Goal: Task Accomplishment & Management: Manage account settings

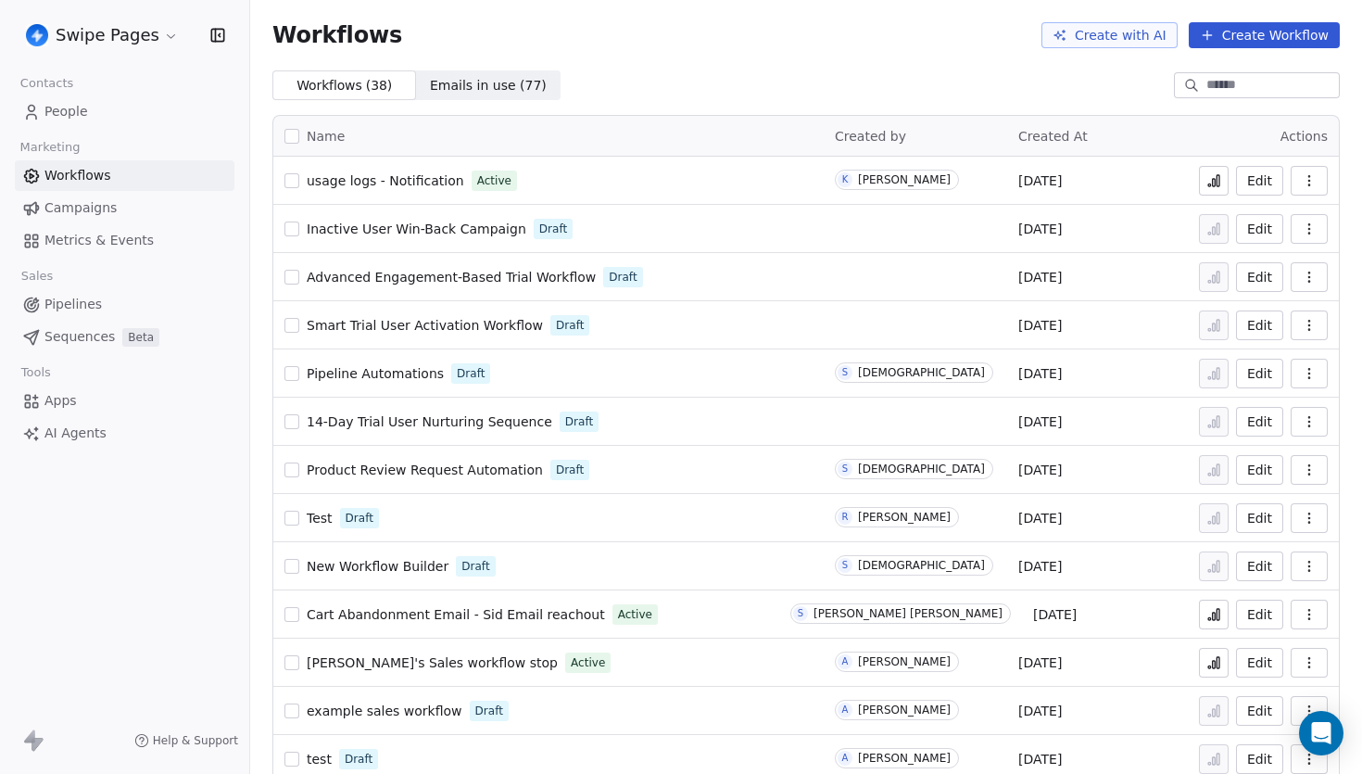
click at [129, 37] on html "Swipe Pages Contacts People Marketing Workflows Campaigns Metrics & Events Sale…" at bounding box center [681, 387] width 1362 height 774
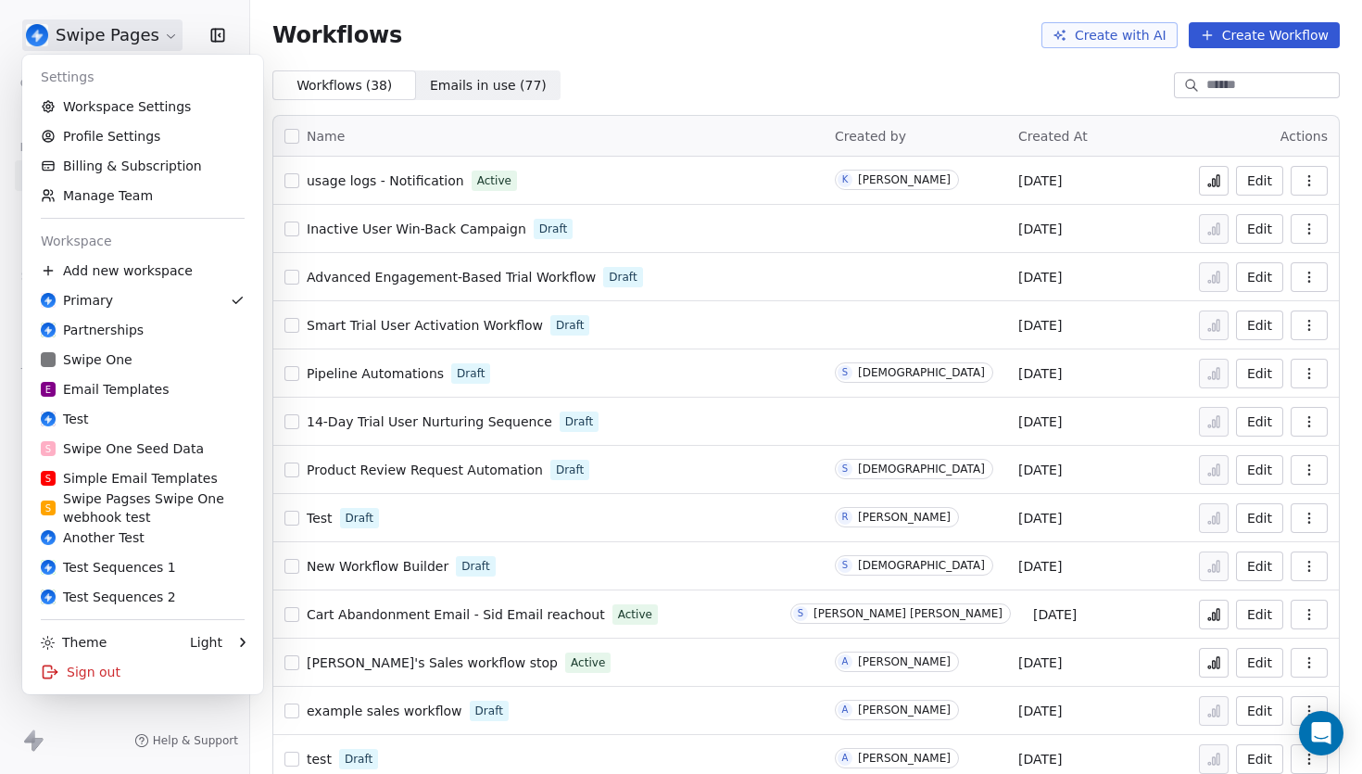
click at [731, 105] on html "Swipe Pages Contacts People Marketing Workflows Campaigns Metrics & Events Sale…" at bounding box center [681, 387] width 1362 height 774
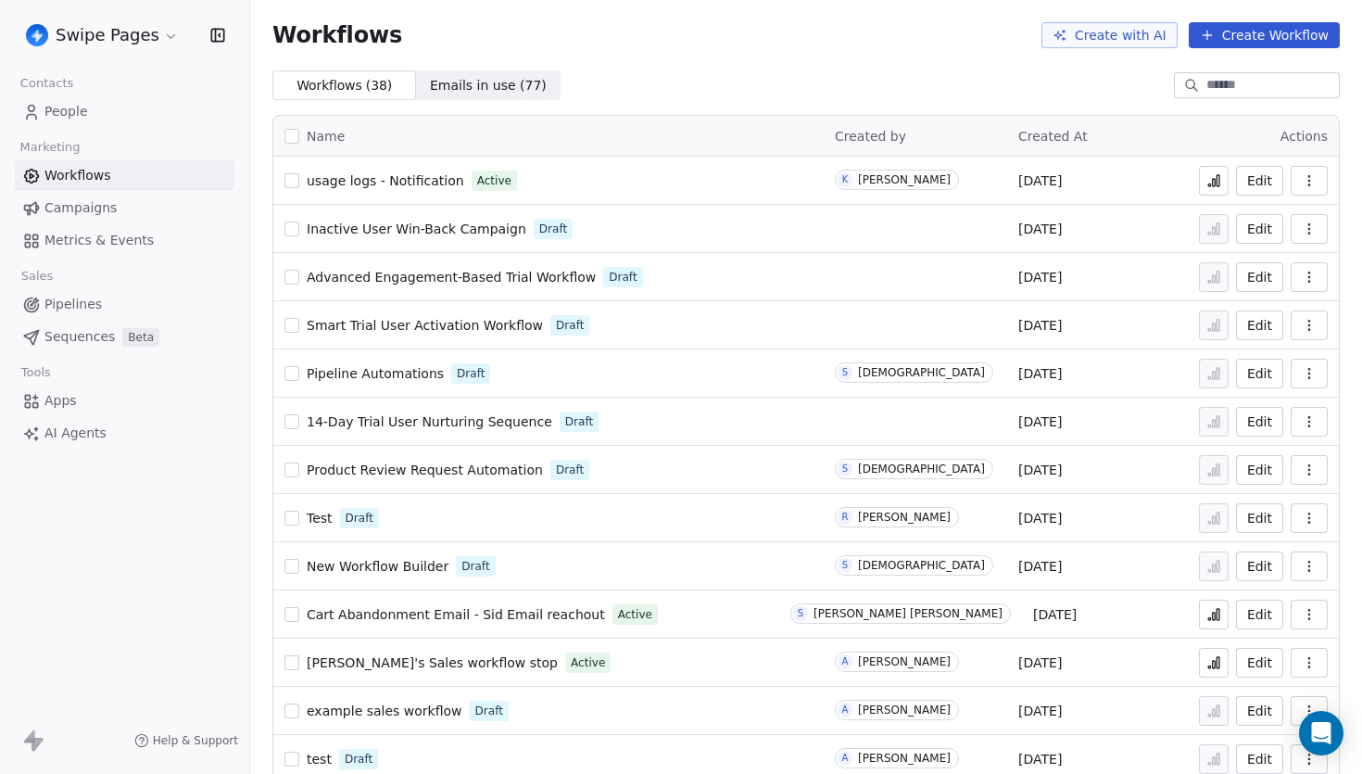
click at [109, 241] on span "Metrics & Events" at bounding box center [98, 240] width 109 height 19
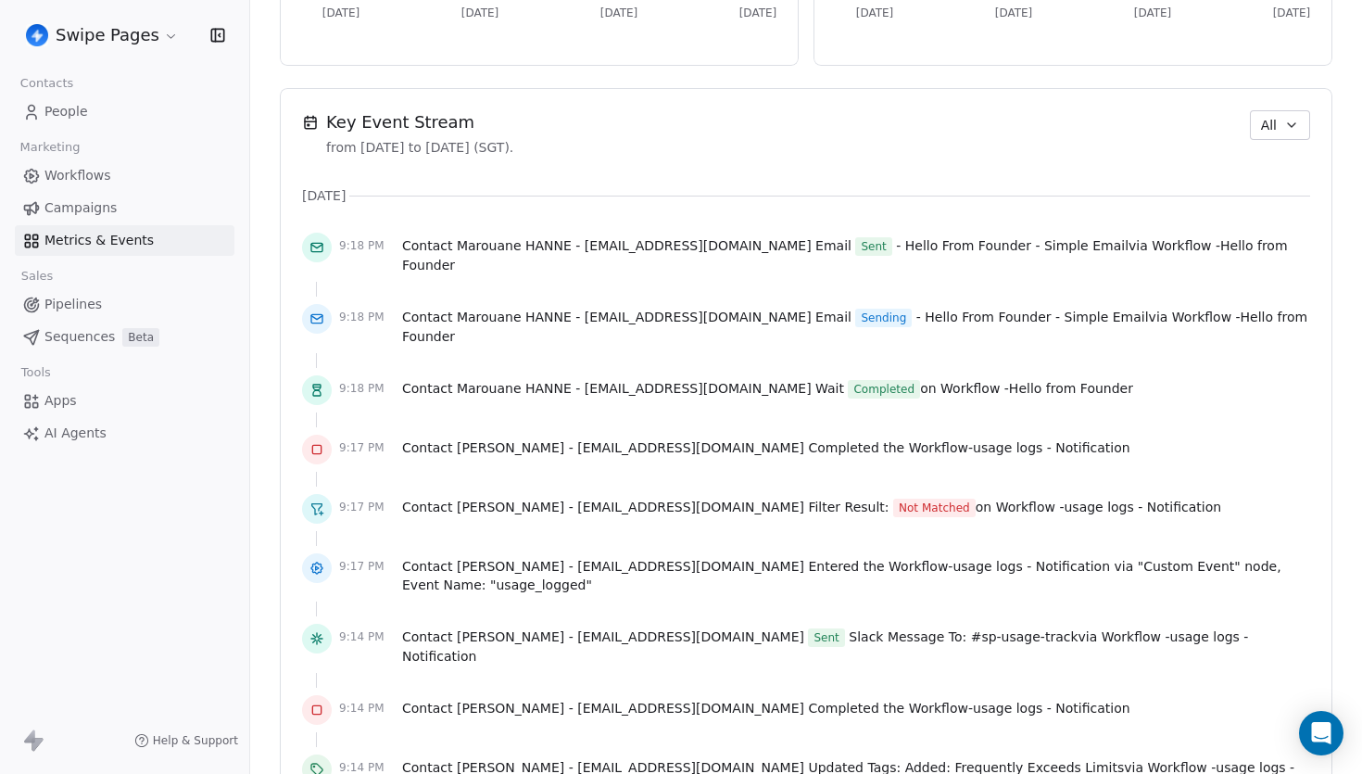
scroll to position [1210, 0]
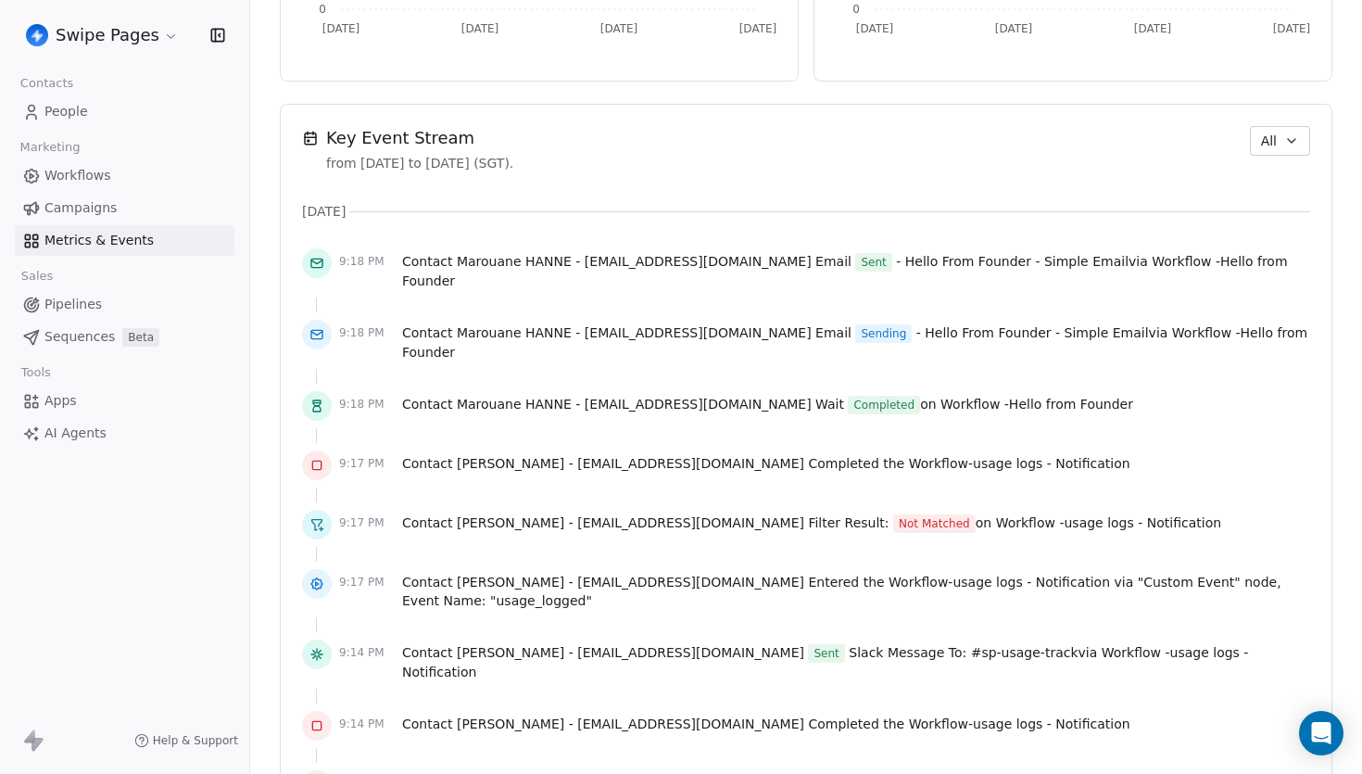
click at [129, 35] on html "Swipe Pages Contacts People Marketing Workflows Campaigns Metrics & Events Sale…" at bounding box center [681, 387] width 1362 height 774
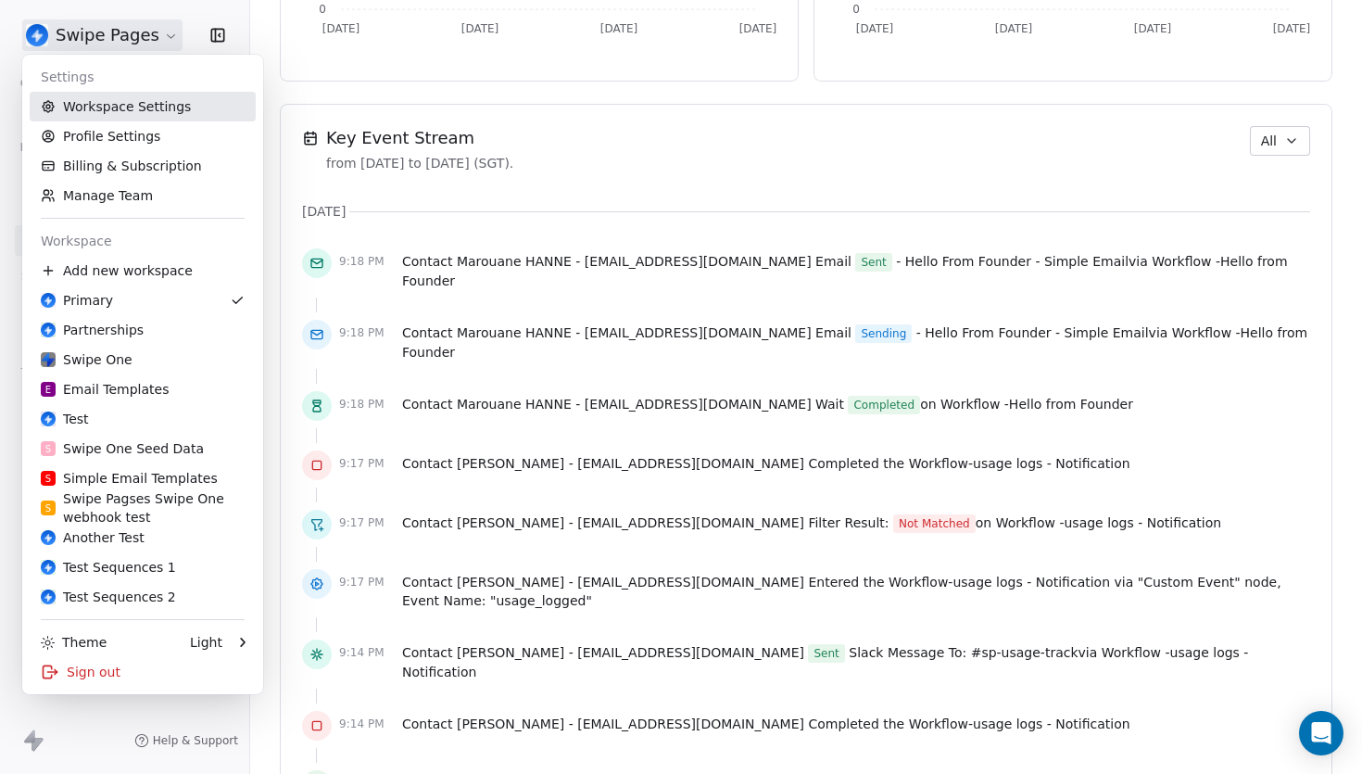
click at [153, 110] on link "Workspace Settings" at bounding box center [143, 107] width 226 height 30
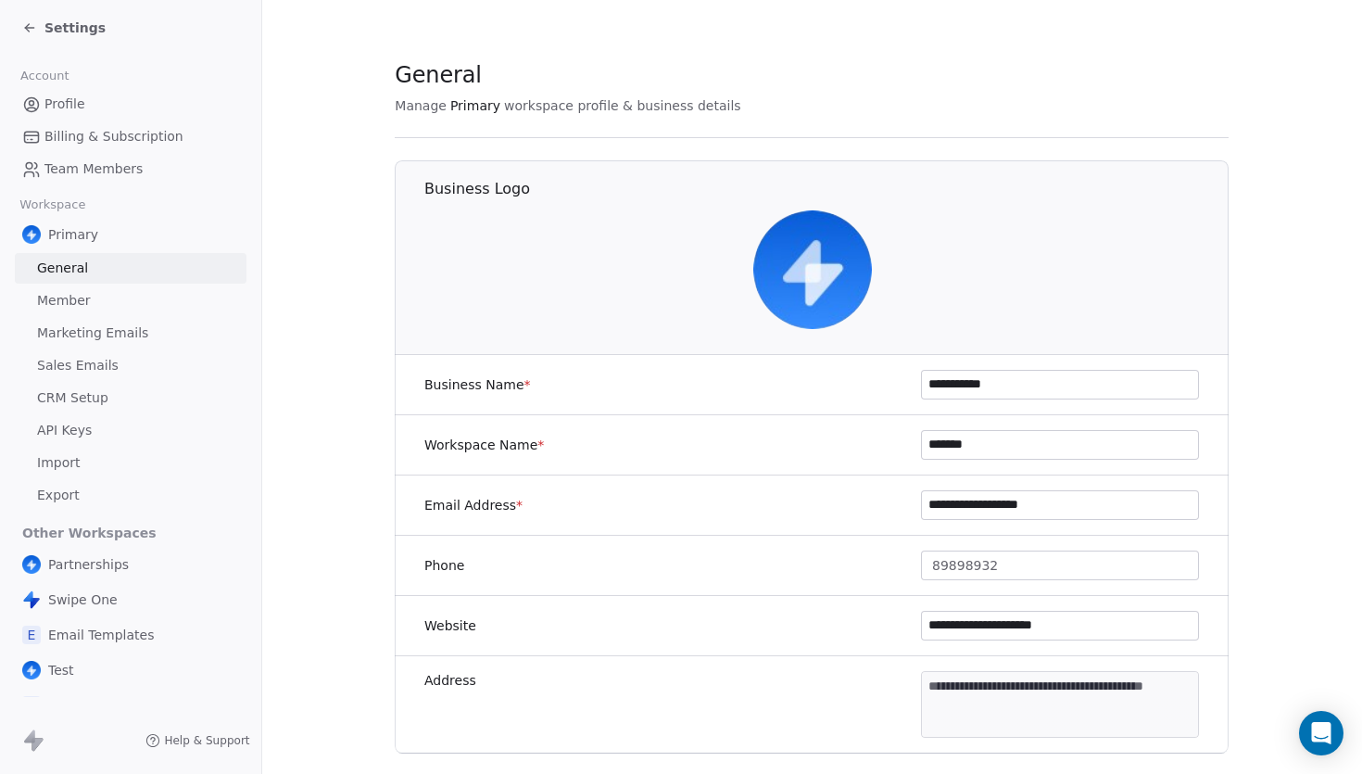
click at [106, 306] on link "Member" at bounding box center [131, 300] width 232 height 31
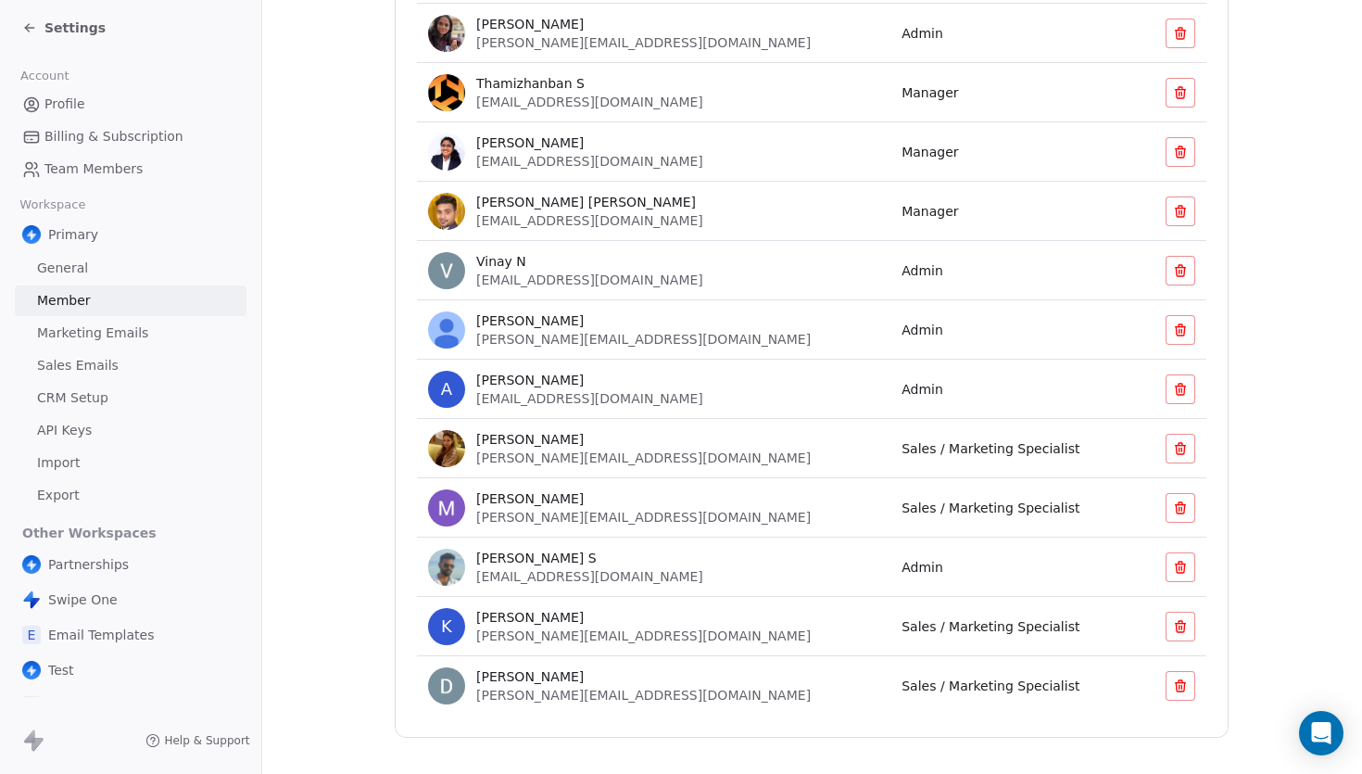
scroll to position [500, 0]
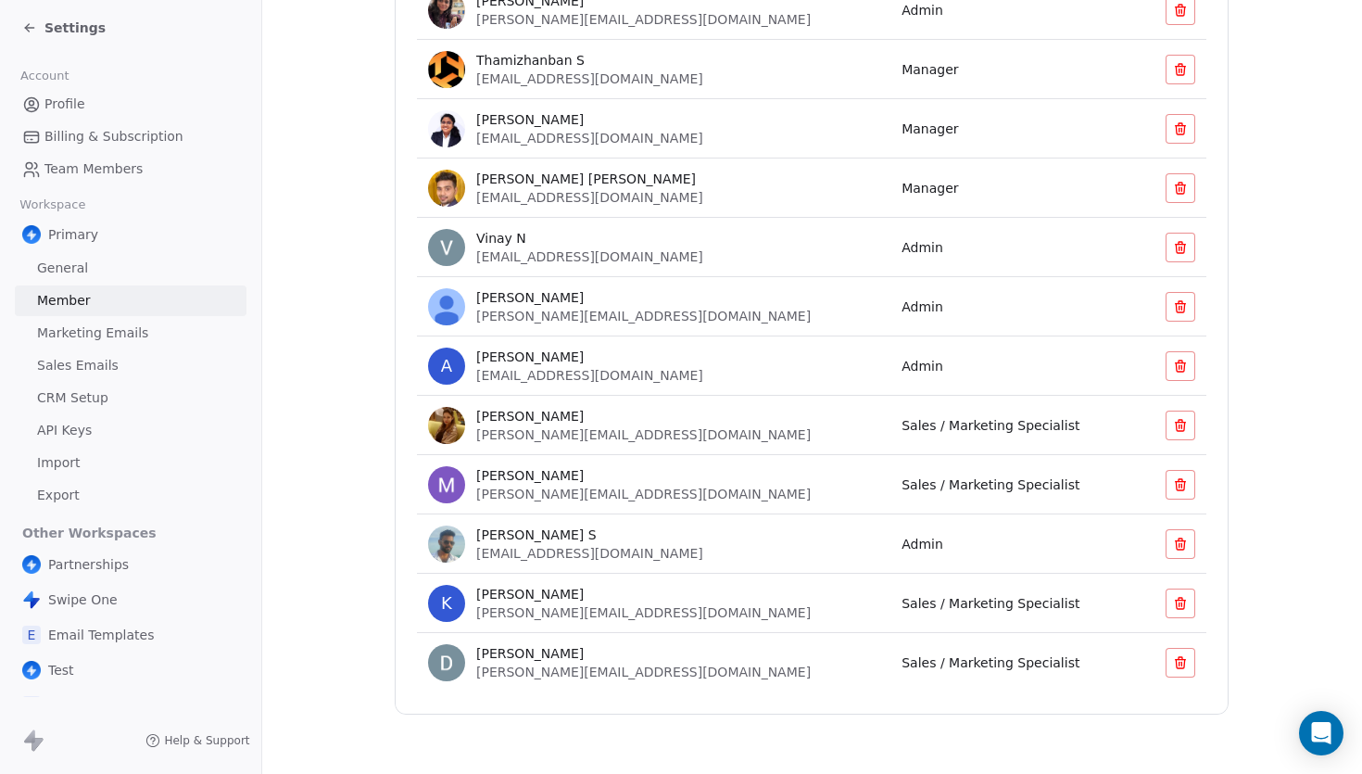
click at [1184, 431] on icon at bounding box center [1180, 425] width 15 height 15
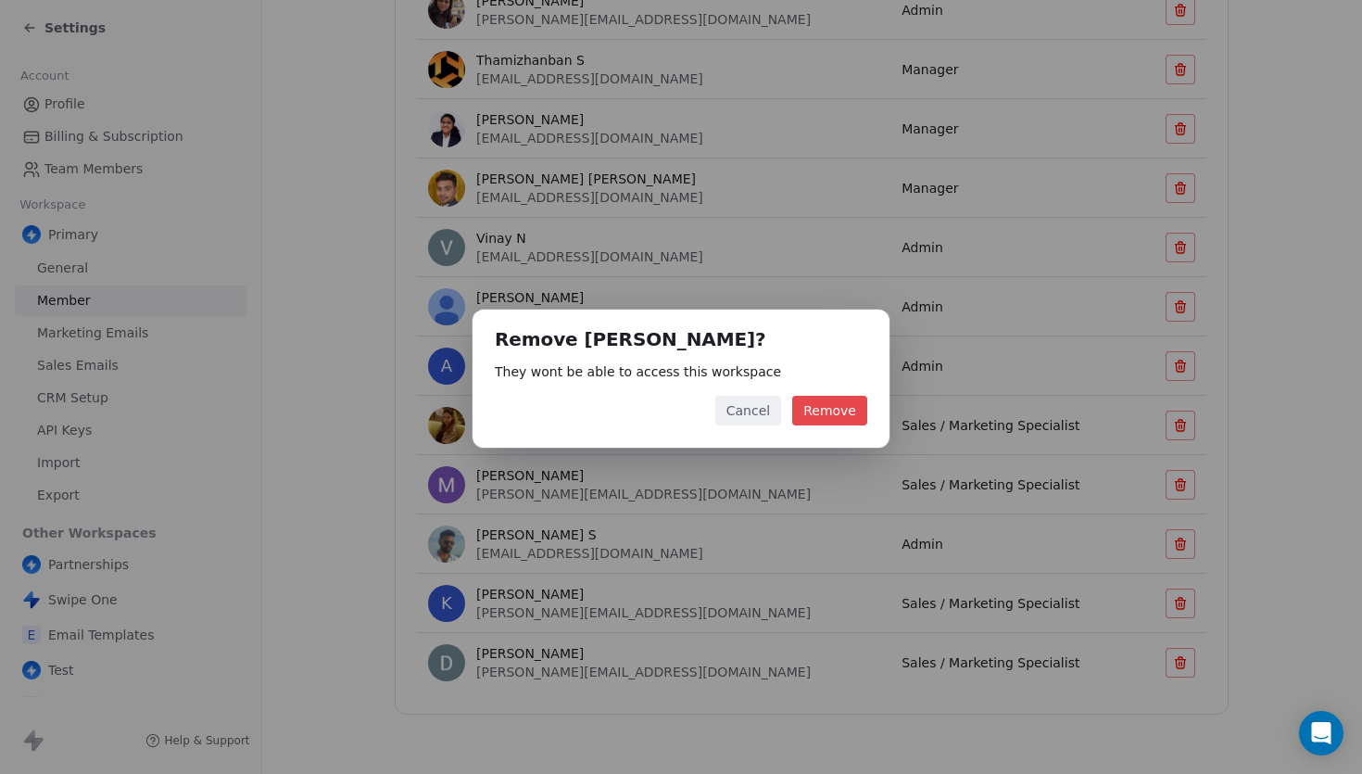
click at [847, 418] on button "Remove" at bounding box center [829, 411] width 75 height 30
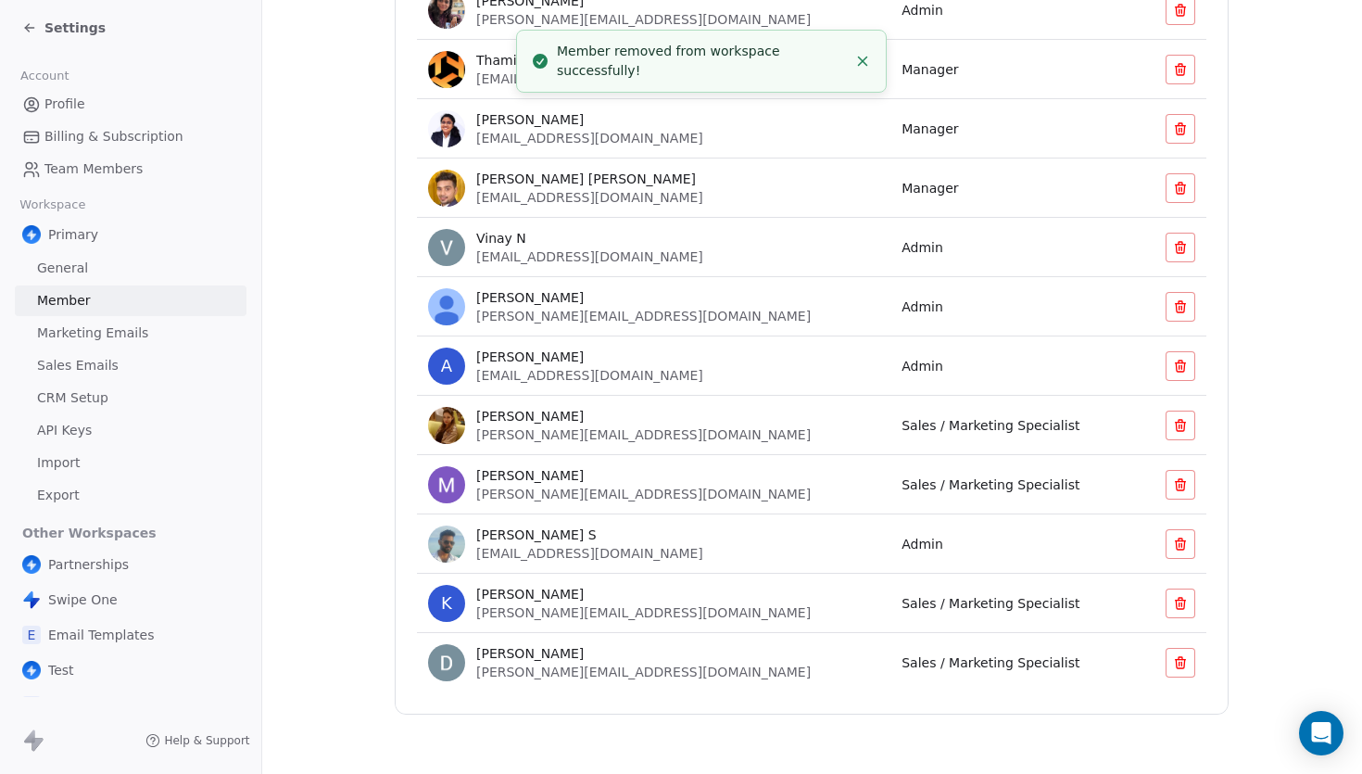
scroll to position [441, 0]
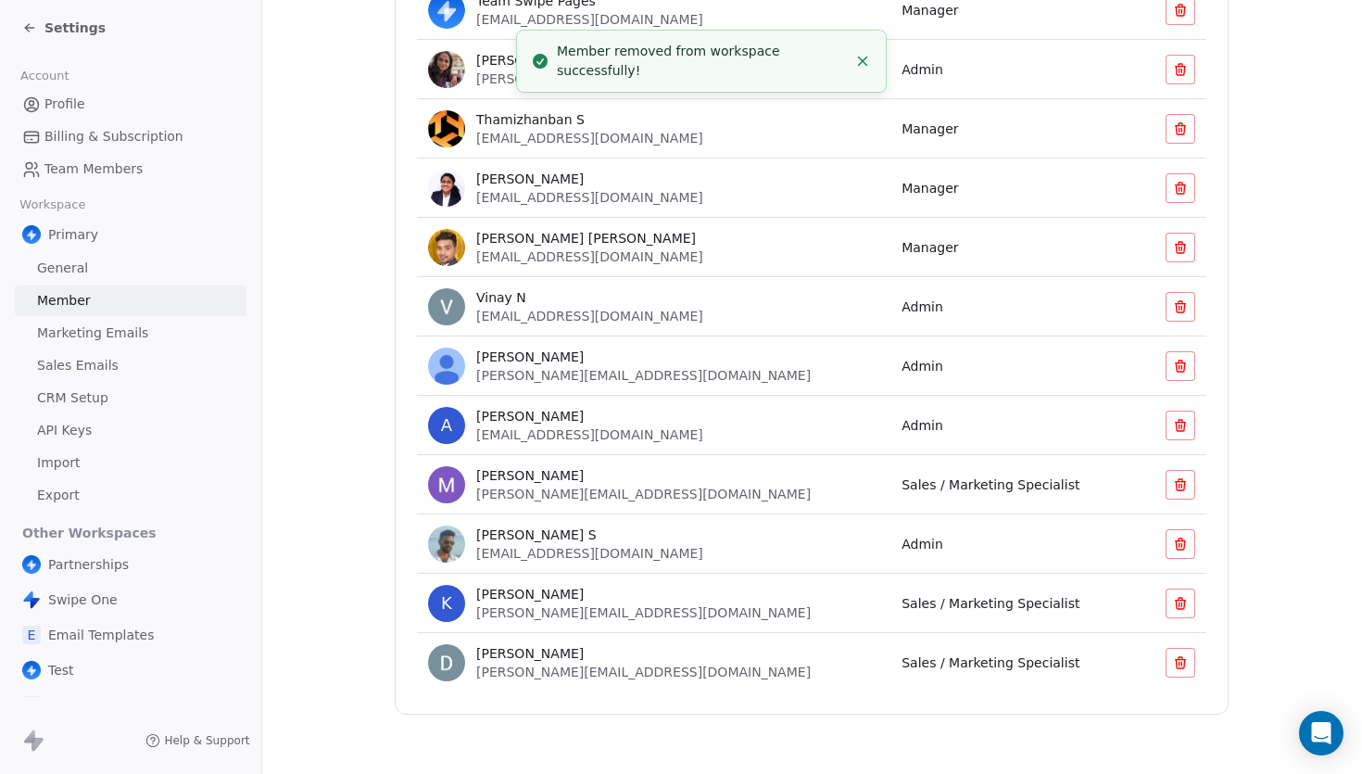
click at [1176, 493] on button at bounding box center [1181, 485] width 30 height 30
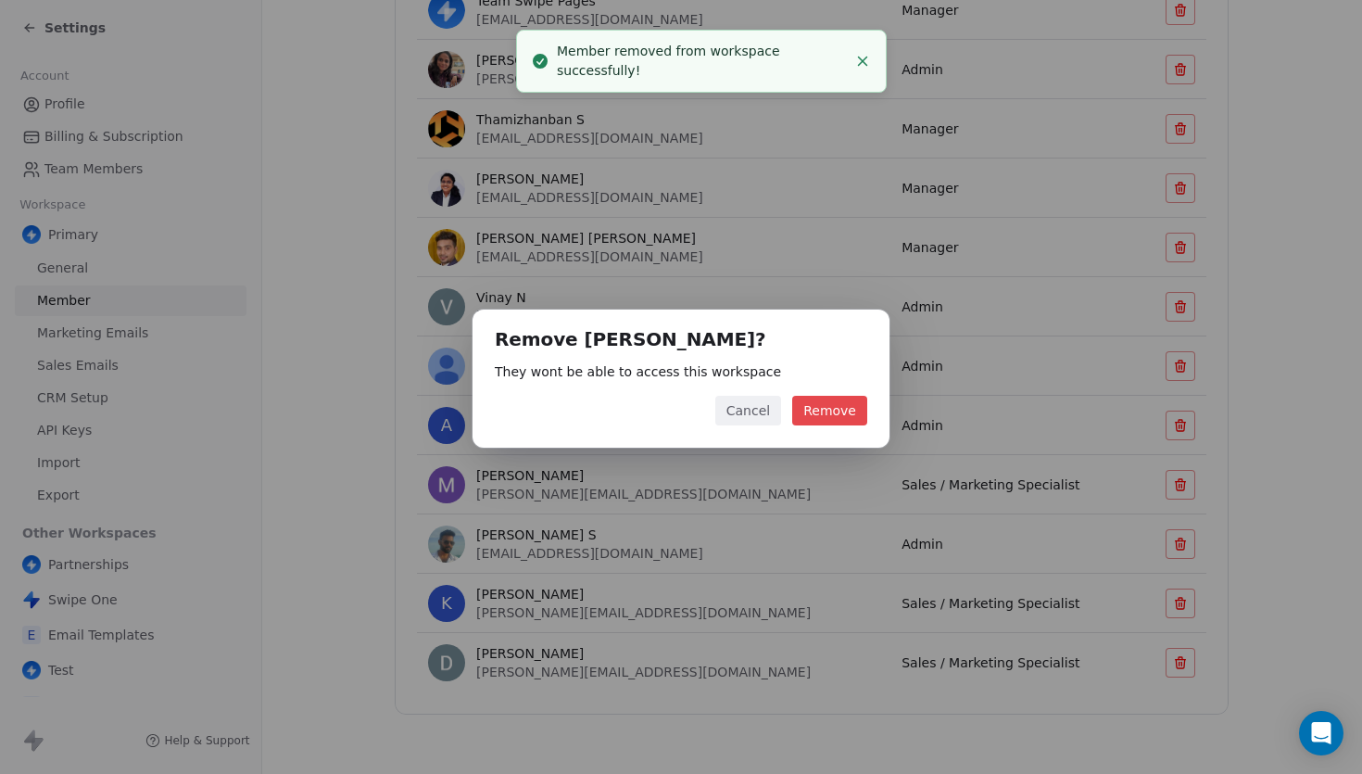
click at [860, 409] on button "Remove" at bounding box center [829, 411] width 75 height 30
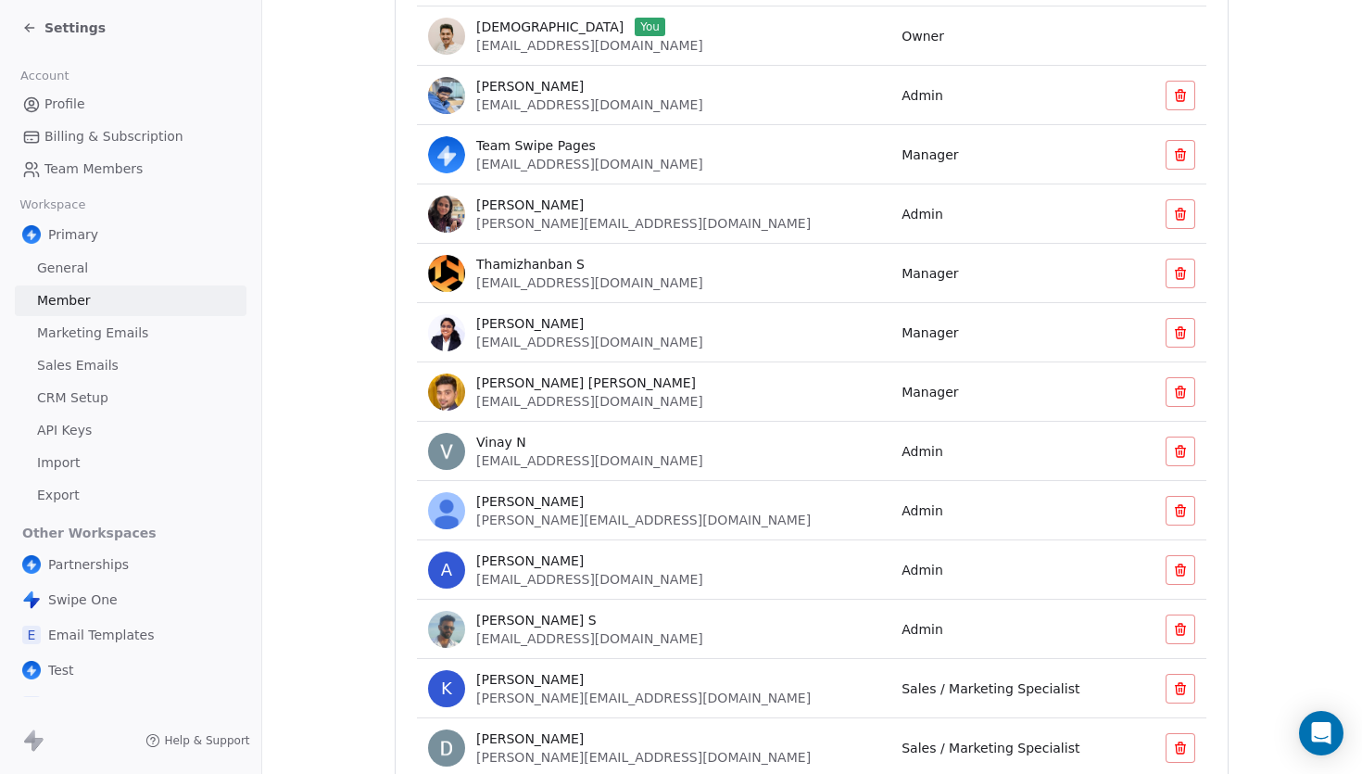
scroll to position [294, 0]
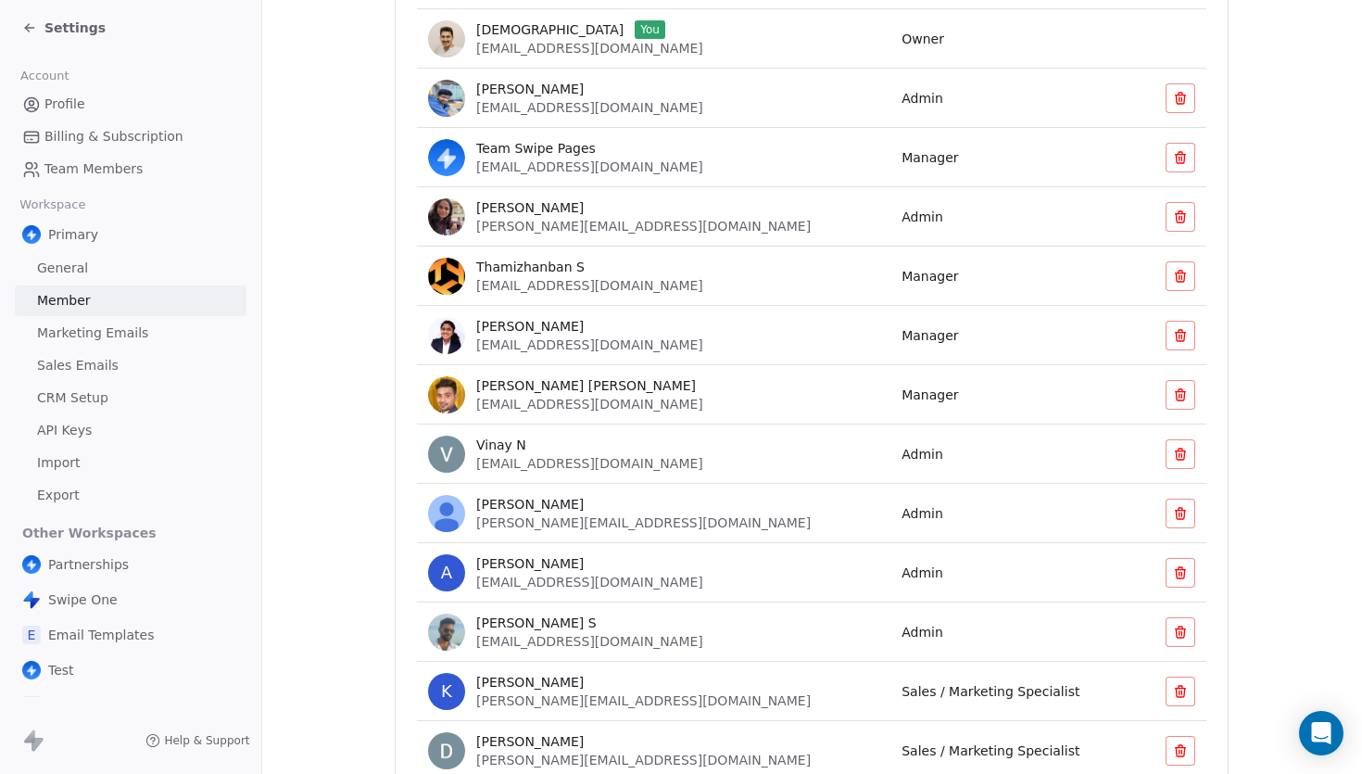
click at [1184, 277] on icon at bounding box center [1180, 276] width 15 height 15
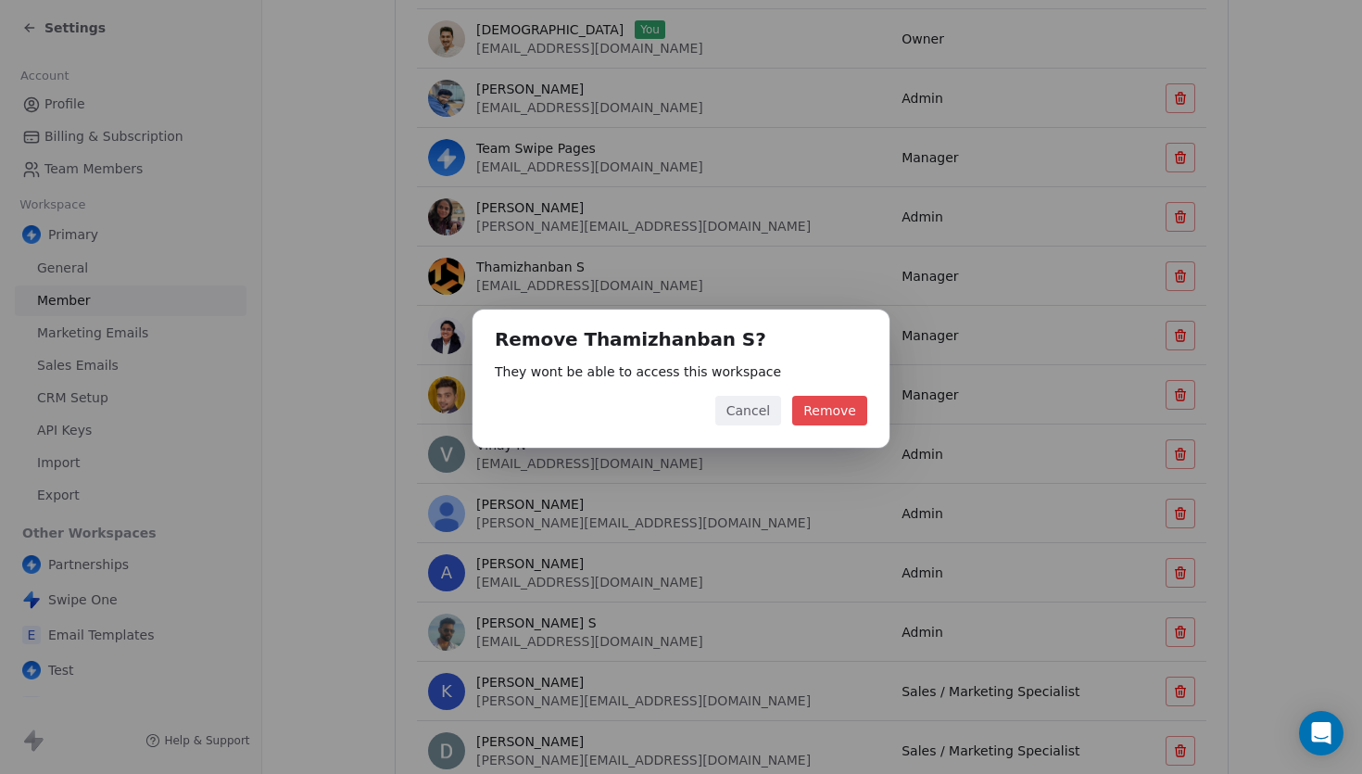
click at [847, 411] on button "Remove" at bounding box center [829, 411] width 75 height 30
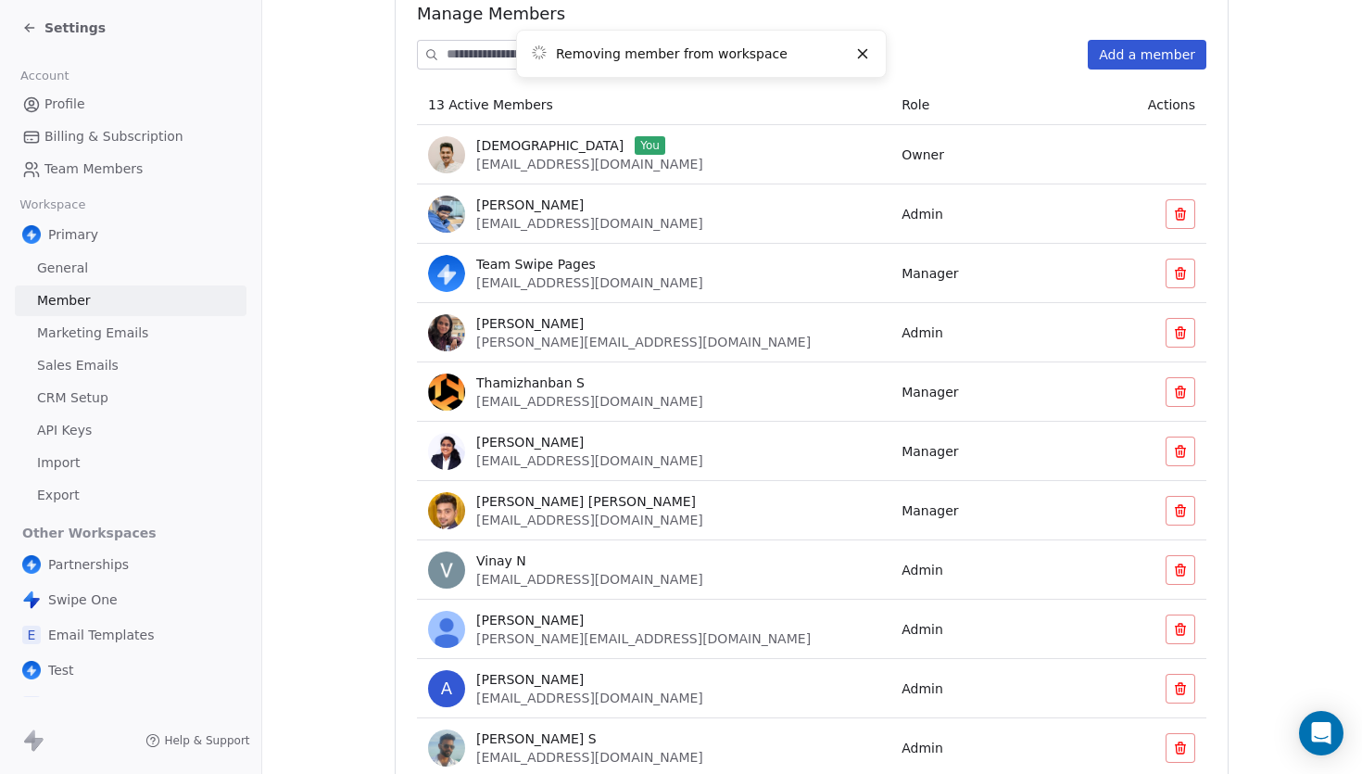
scroll to position [175, 0]
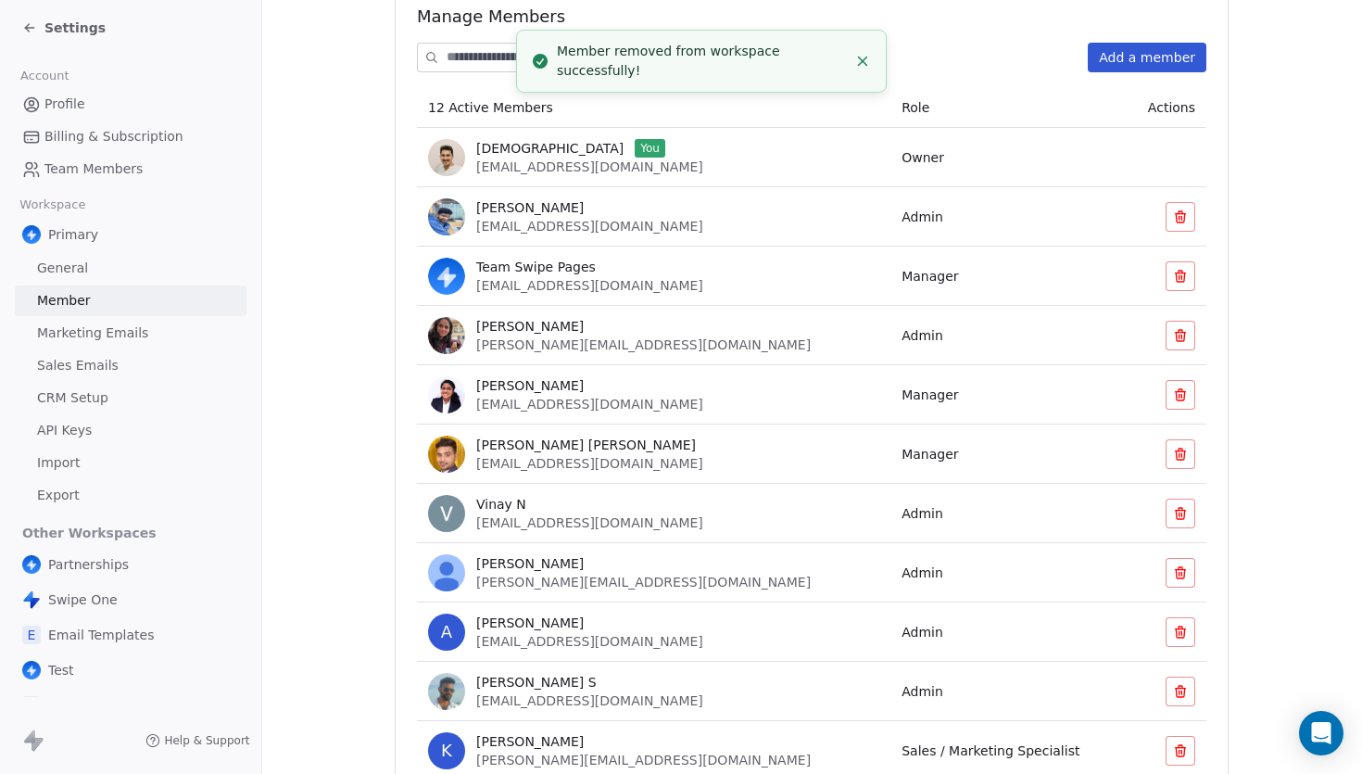
click at [1180, 394] on icon at bounding box center [1180, 396] width 0 height 4
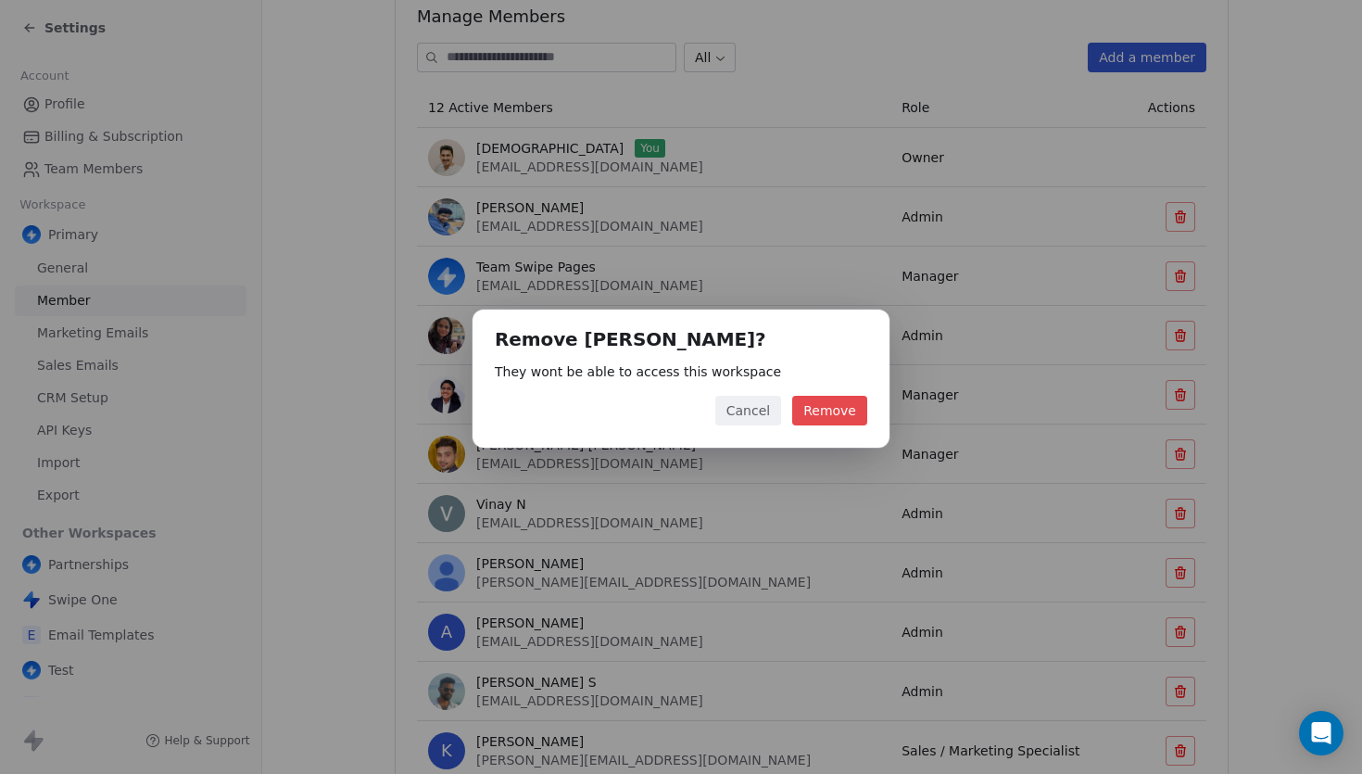
click at [831, 418] on button "Remove" at bounding box center [829, 411] width 75 height 30
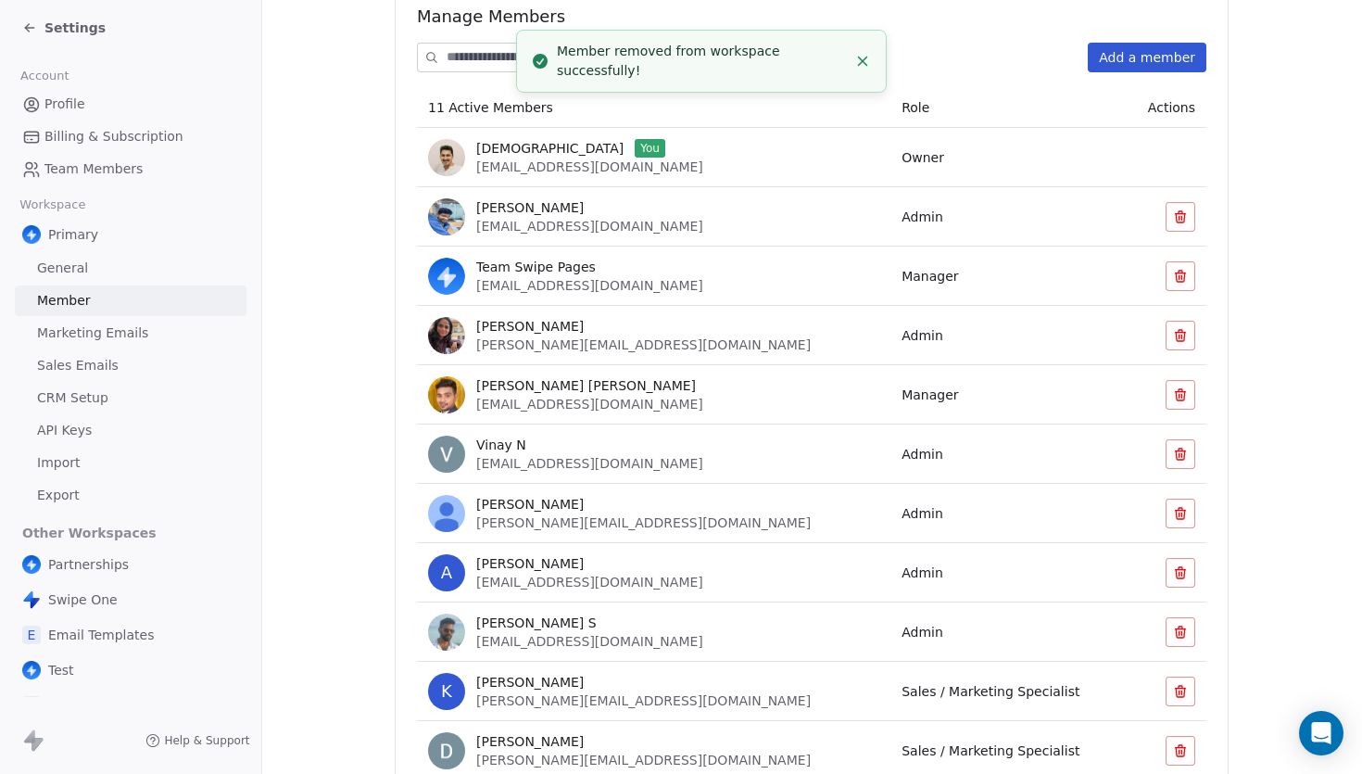
scroll to position [234, 0]
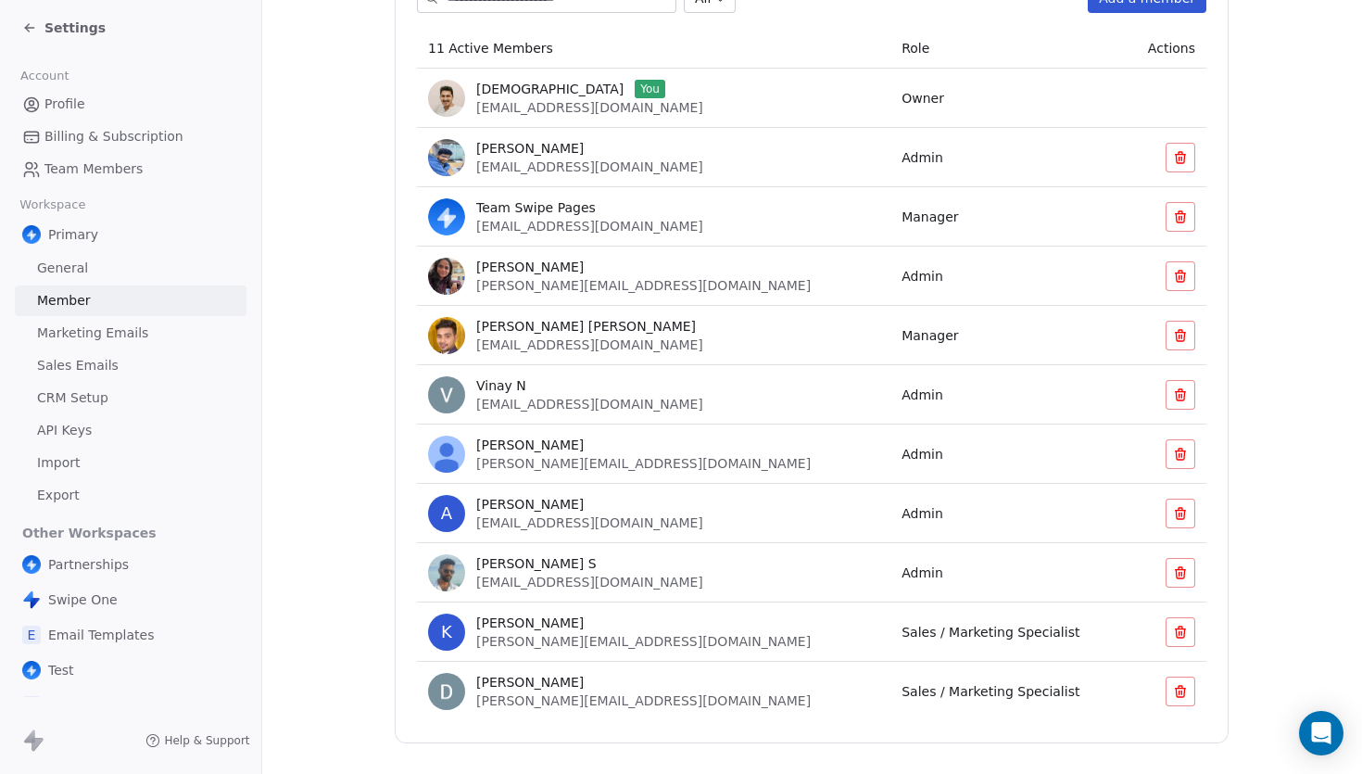
click at [1189, 523] on button at bounding box center [1181, 514] width 30 height 30
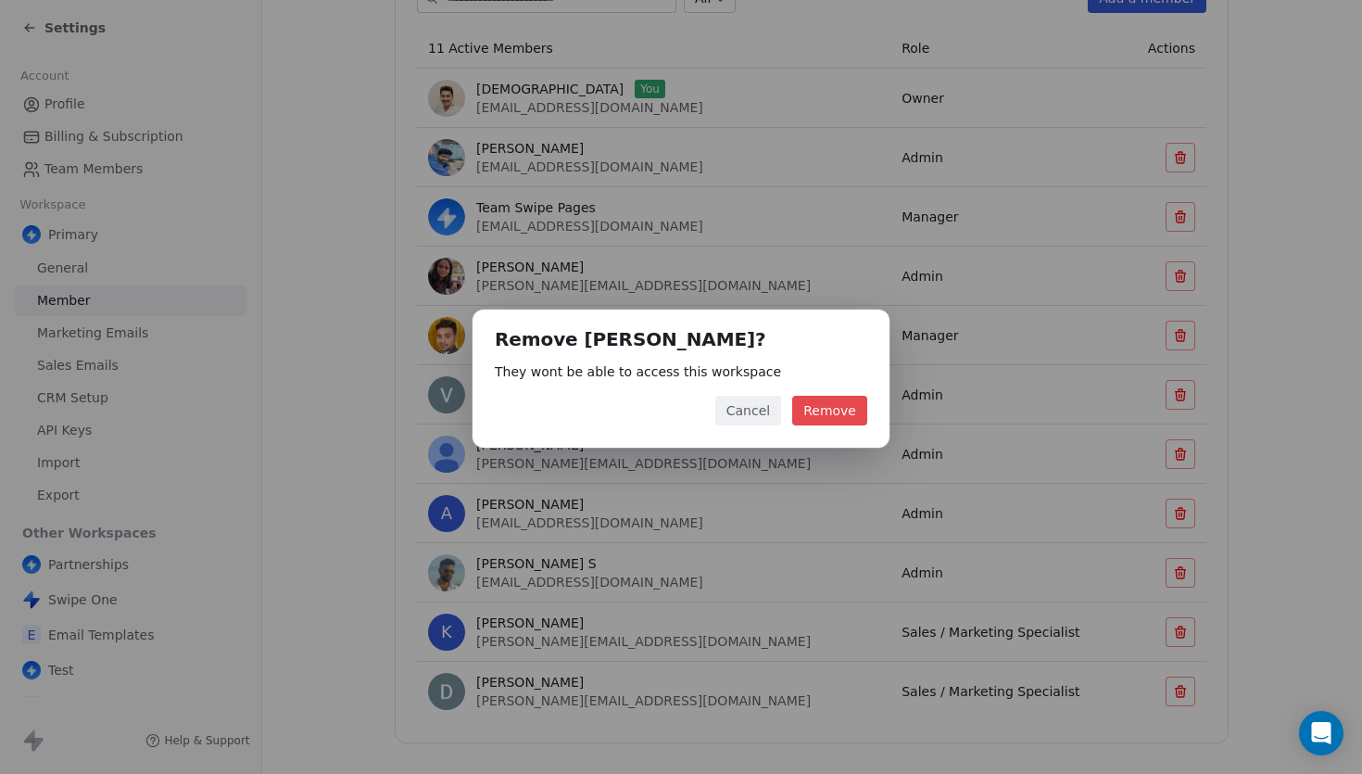
click at [828, 404] on button "Remove" at bounding box center [829, 411] width 75 height 30
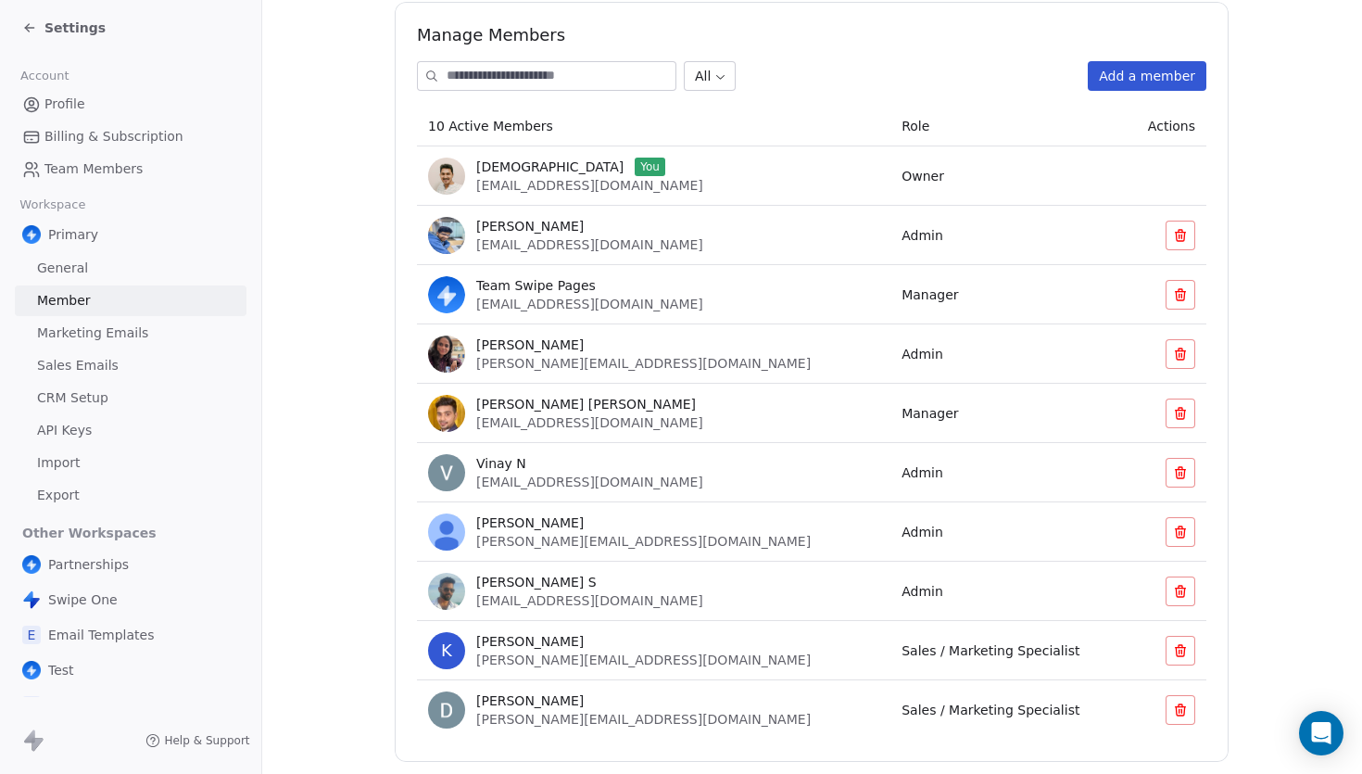
scroll to position [159, 0]
